Goal: Complete application form: Complete application form

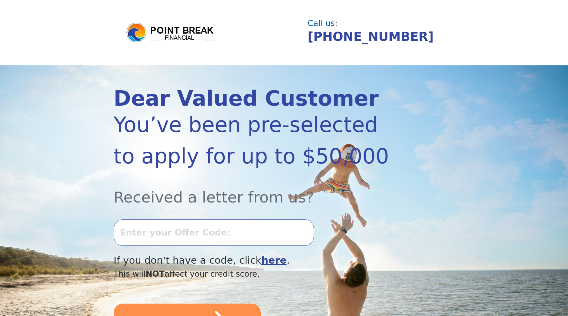
click at [184, 236] on input "text" at bounding box center [214, 232] width 200 height 26
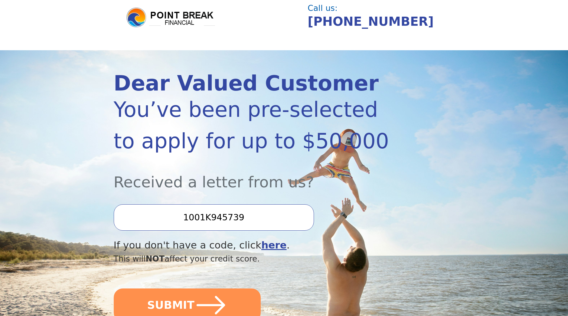
scroll to position [30, 0]
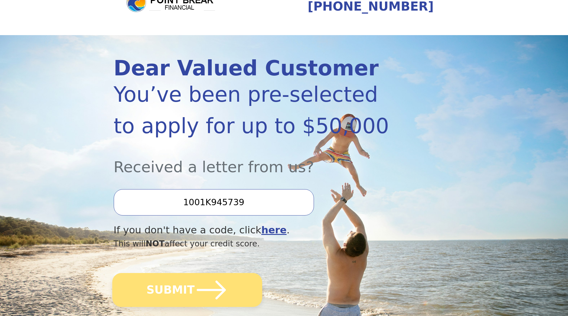
type input "1001K945739"
click at [183, 288] on button "SUBMIT" at bounding box center [187, 290] width 150 height 34
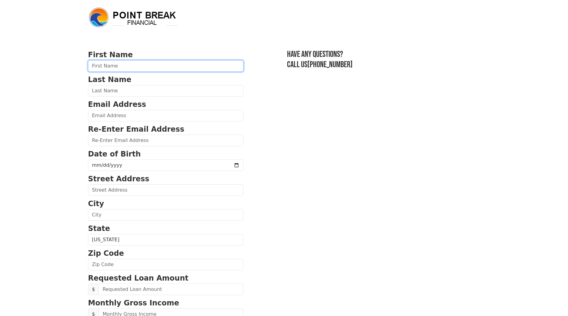
click at [113, 66] on input "text" at bounding box center [165, 65] width 155 height 11
type input "Rodny"
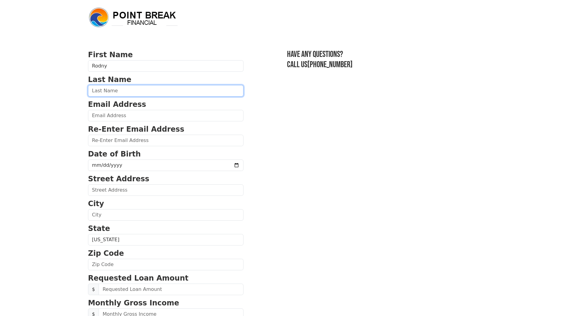
click at [116, 92] on input "text" at bounding box center [165, 90] width 155 height 11
type input "Sherman-Garcia"
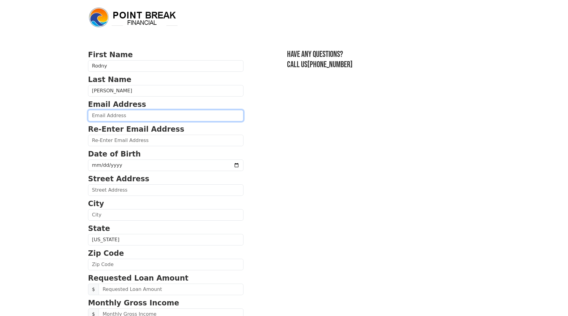
click at [116, 117] on input "email" at bounding box center [165, 115] width 155 height 11
type input "shermro99@msn.com"
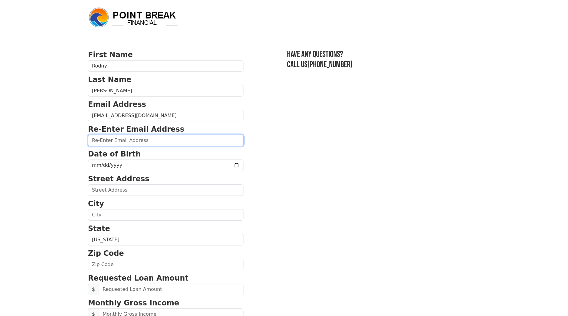
click at [114, 138] on input "email" at bounding box center [165, 140] width 155 height 11
click at [136, 137] on input "email" at bounding box center [165, 140] width 155 height 11
type input "S"
type input "shermro99@msn.com"
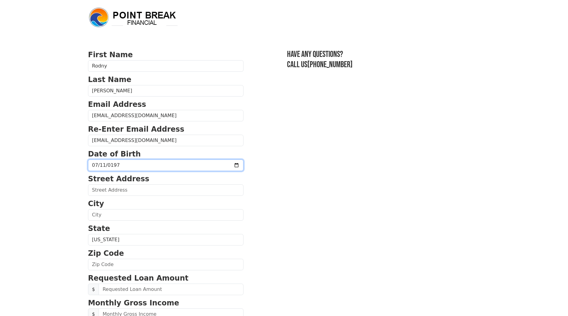
type input "1976-07-11"
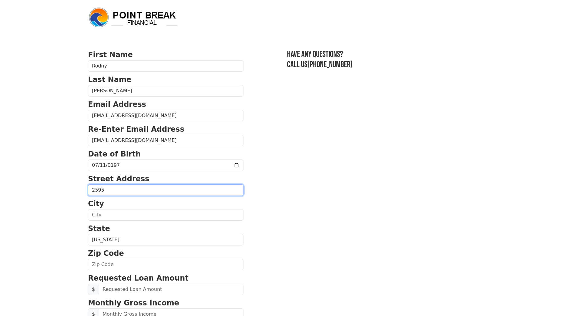
type input "2595 SE 50th AVE # 325"
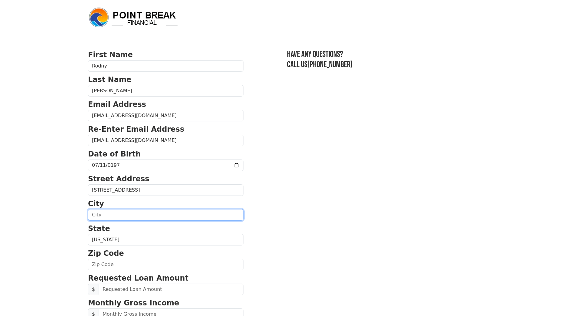
click at [95, 214] on input "text" at bounding box center [165, 214] width 155 height 11
type input "Portland"
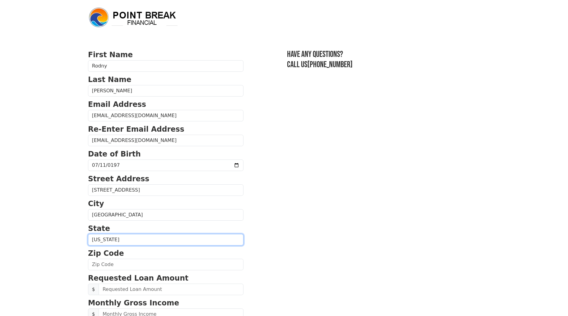
click at [113, 240] on select "Alabama Alaska Arizona Arkansas California Colorado Connecticut Delaware Distri…" at bounding box center [165, 239] width 155 height 11
select select "OR"
click at [88, 234] on select "Alabama Alaska Arizona Arkansas California Colorado Connecticut Delaware Distri…" at bounding box center [165, 239] width 155 height 11
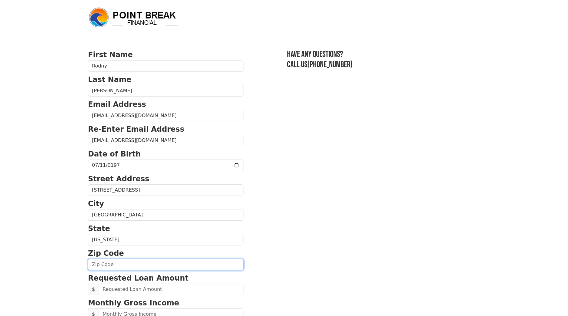
click at [112, 261] on input "text" at bounding box center [165, 264] width 155 height 11
type input "97206"
click at [64, 279] on body "First Name Rodny Last Name Sherman-Garcia Email Address shermro99@msn.com Re-En…" at bounding box center [284, 158] width 568 height 316
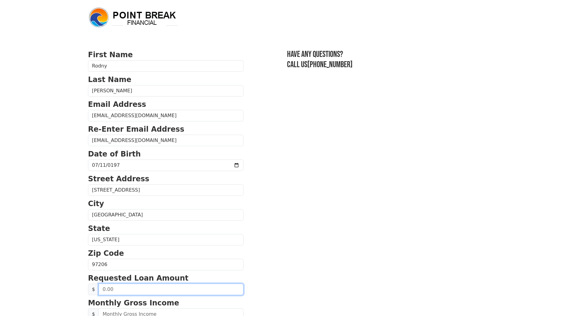
click at [122, 291] on input "text" at bounding box center [171, 288] width 145 height 11
type input "20,000.00"
click at [305, 245] on section "First Name Rodny Last Name Sherman-Garcia Email Address shermro99@msn.com Re-En…" at bounding box center [284, 264] width 392 height 431
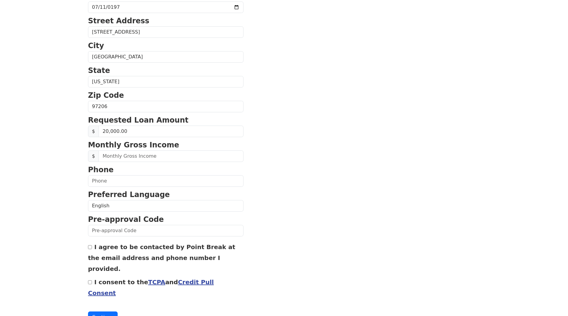
scroll to position [166, 0]
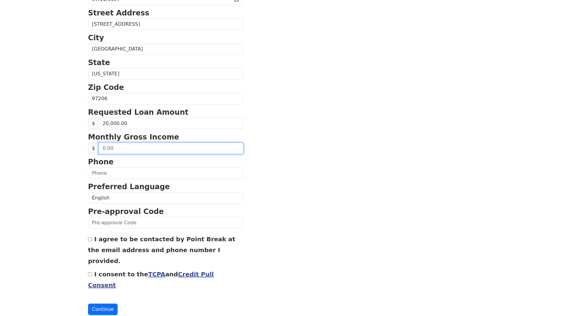
click at [108, 149] on input "text" at bounding box center [171, 147] width 145 height 11
drag, startPoint x: 126, startPoint y: 147, endPoint x: 97, endPoint y: 144, distance: 28.8
click at [97, 144] on div "$ 4,861.00" at bounding box center [165, 147] width 155 height 11
type input "8,561.00"
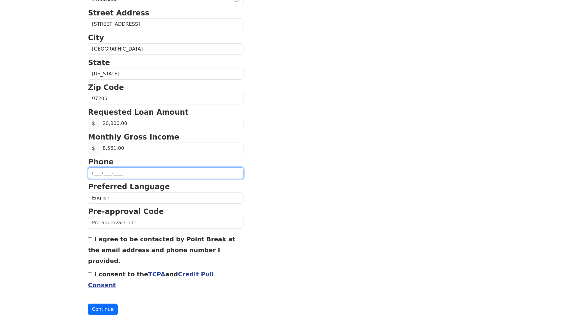
click at [97, 170] on input "text" at bounding box center [165, 172] width 155 height 11
type input "(385) 290-0754"
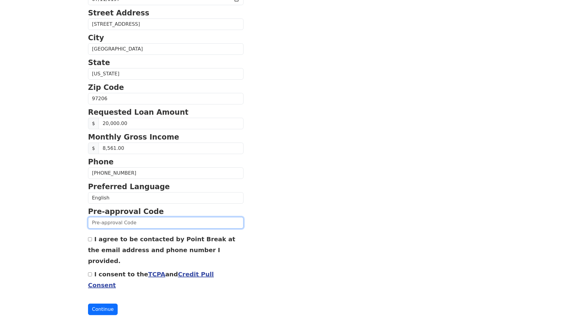
click at [109, 223] on input "text" at bounding box center [165, 222] width 155 height 11
type input "1001K945739"
click at [89, 241] on input "I agree to be contacted by Point Break at the email address and phone number I …" at bounding box center [90, 239] width 4 height 4
checkbox input "true"
click at [92, 268] on div "I consent to the TCPA and Credit Pull Consent" at bounding box center [165, 279] width 155 height 22
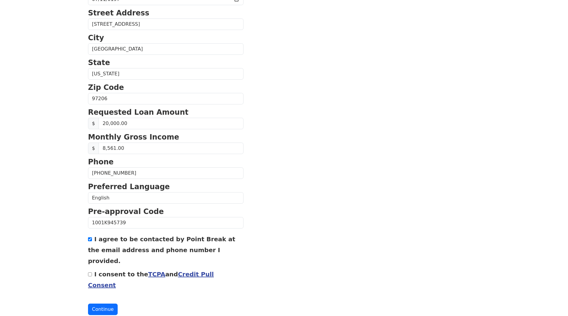
click at [89, 272] on input "I consent to the TCPA and Credit Pull Consent" at bounding box center [90, 274] width 4 height 4
checkbox input "true"
click at [110, 303] on button "Continue" at bounding box center [103, 308] width 30 height 11
